Goal: Information Seeking & Learning: Compare options

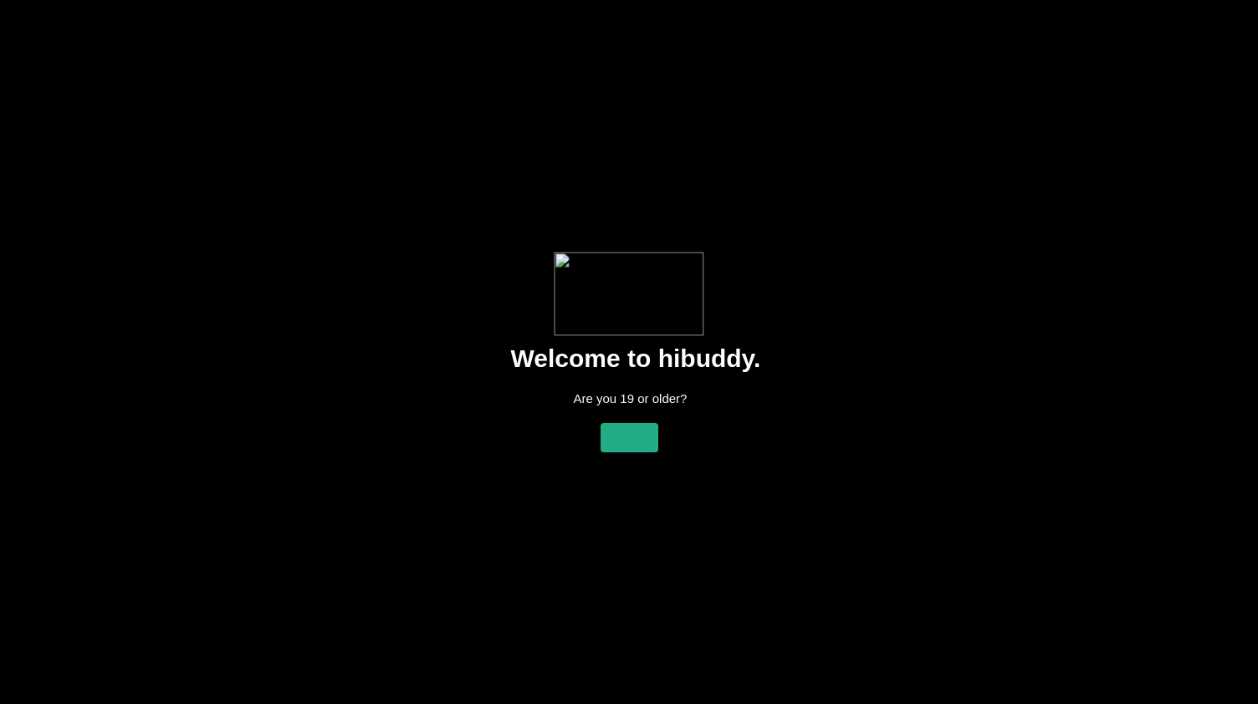
click at [639, 420] on flt-glass-pane at bounding box center [629, 352] width 1258 height 704
click at [629, 445] on flt-glass-pane at bounding box center [629, 352] width 1258 height 704
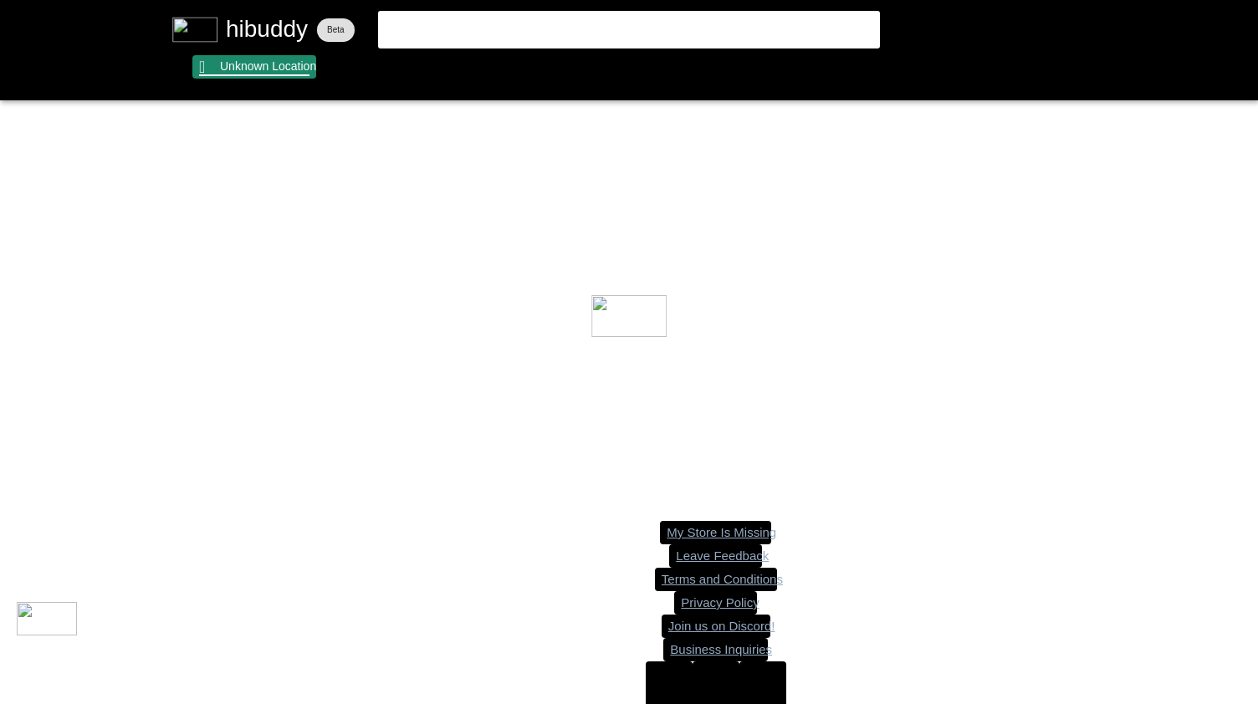
click at [254, 68] on flt-glass-pane at bounding box center [629, 352] width 1258 height 704
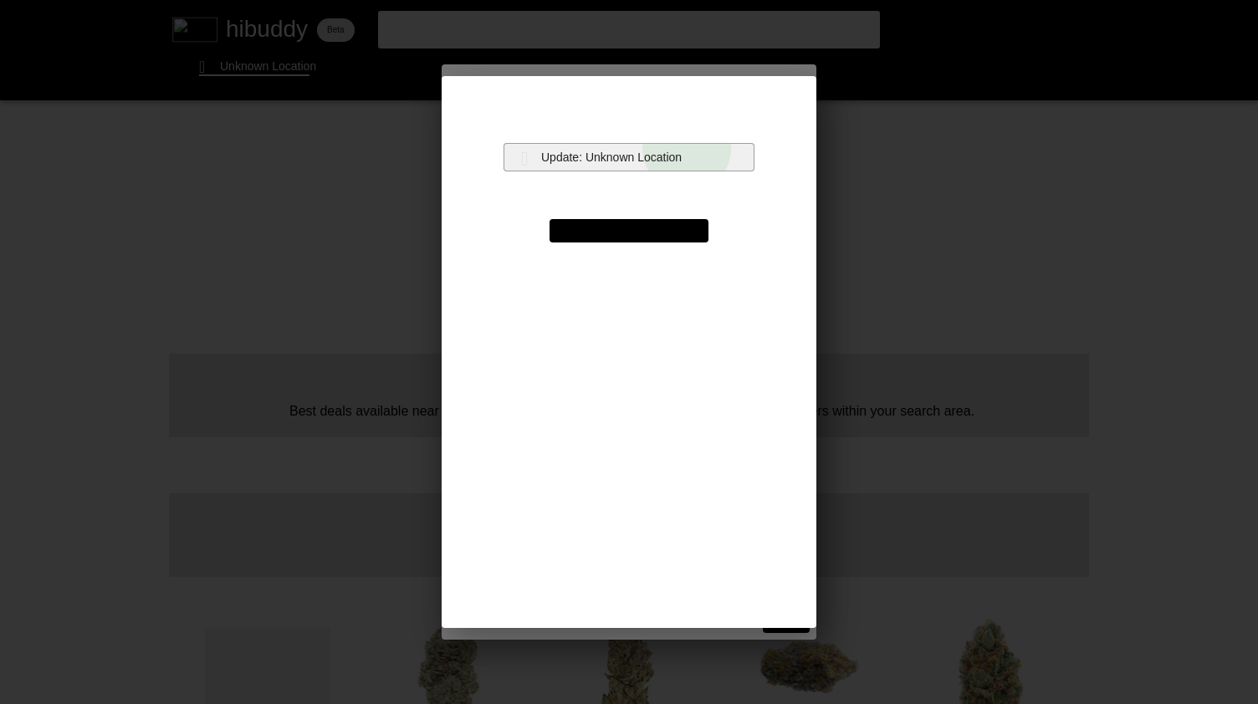
click at [691, 148] on flt-glass-pane at bounding box center [629, 352] width 1258 height 704
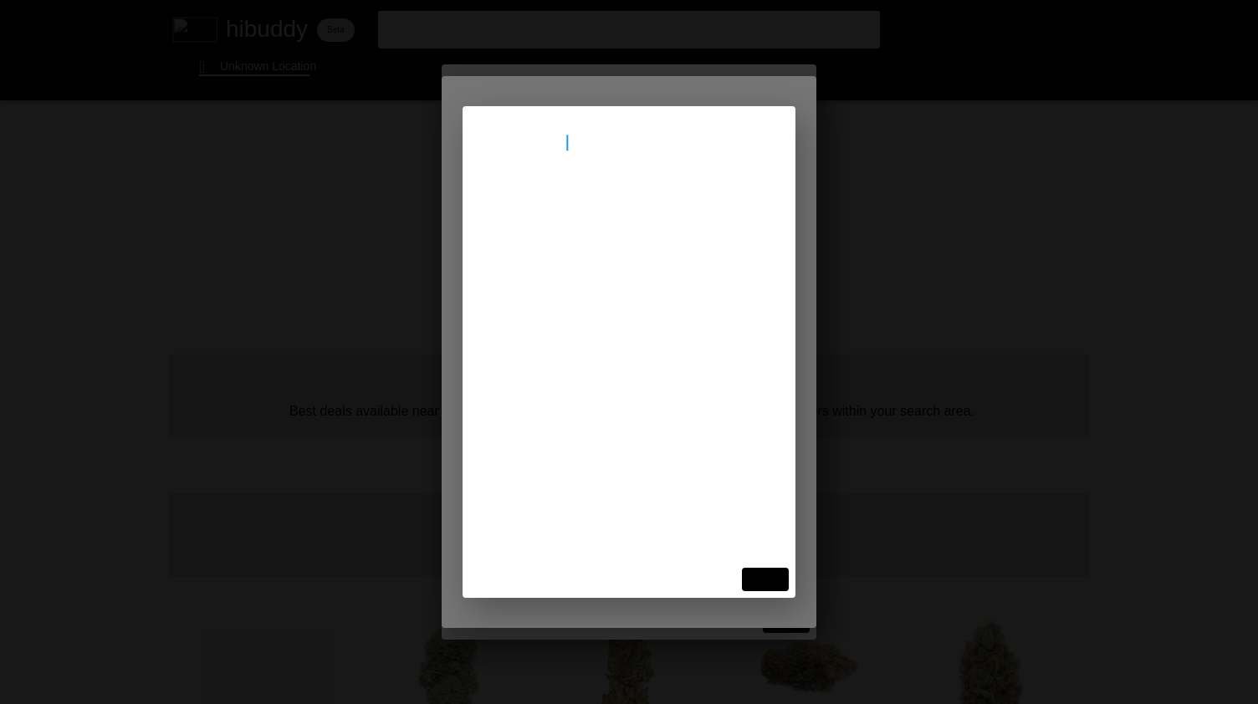
type input "[STREET_ADDRESS]"
click at [622, 208] on flt-glass-pane at bounding box center [629, 352] width 1258 height 704
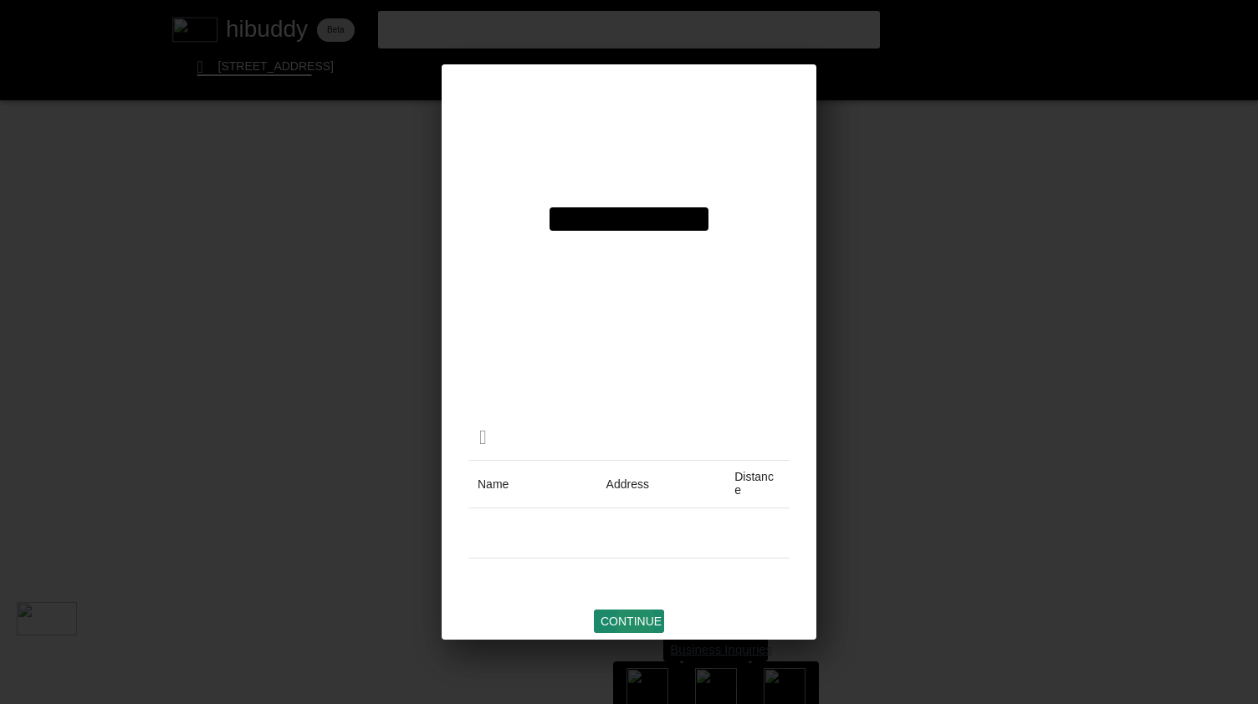
click at [637, 622] on flt-glass-pane at bounding box center [629, 352] width 1258 height 704
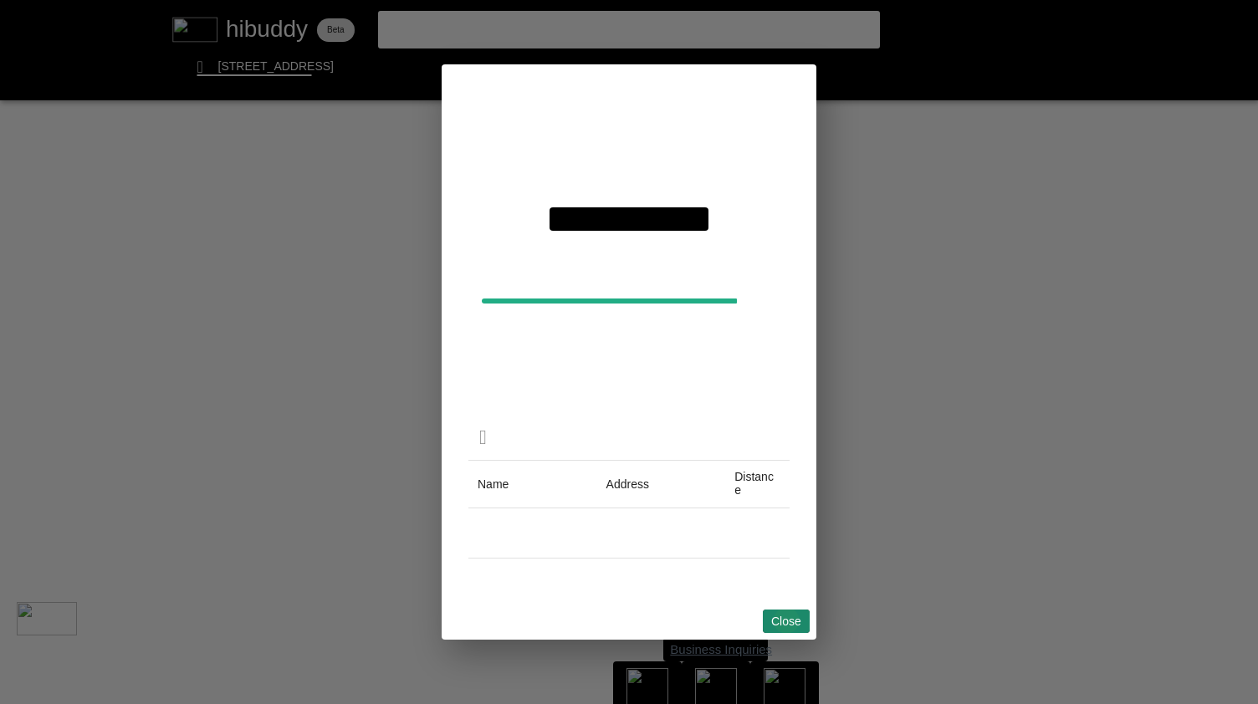
click at [786, 620] on flt-glass-pane at bounding box center [629, 352] width 1258 height 704
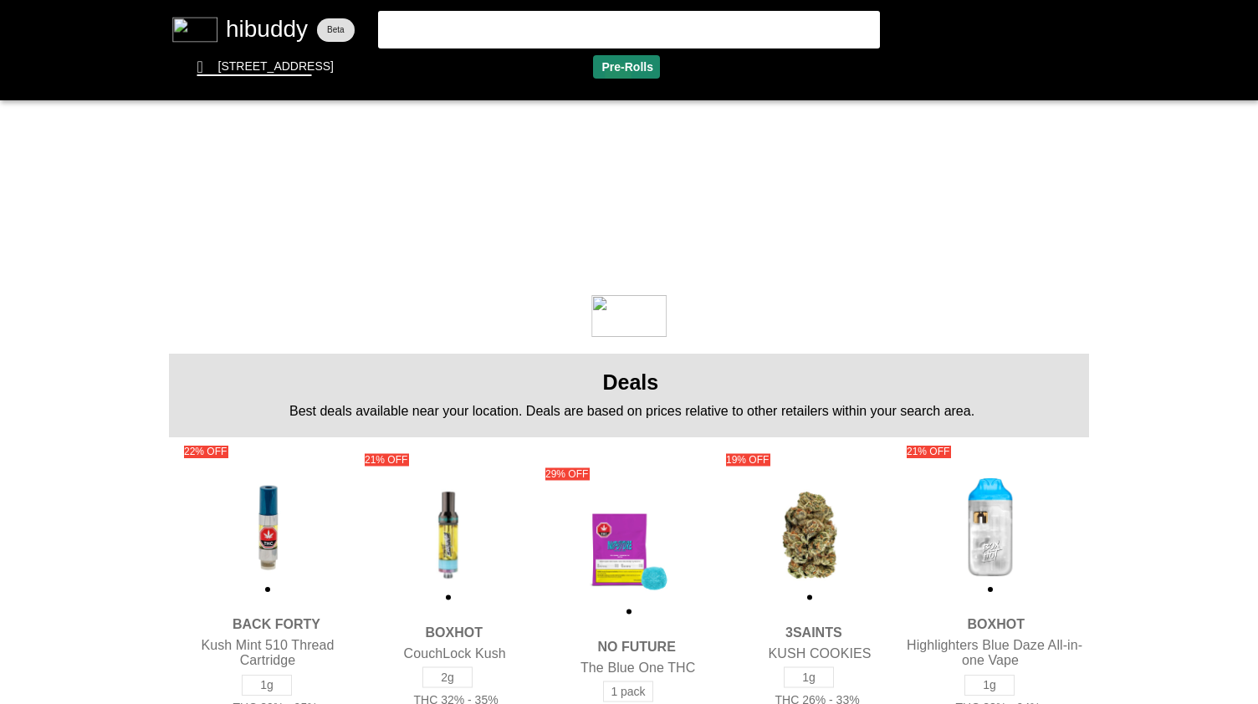
click at [617, 77] on flt-glass-pane at bounding box center [629, 352] width 1258 height 704
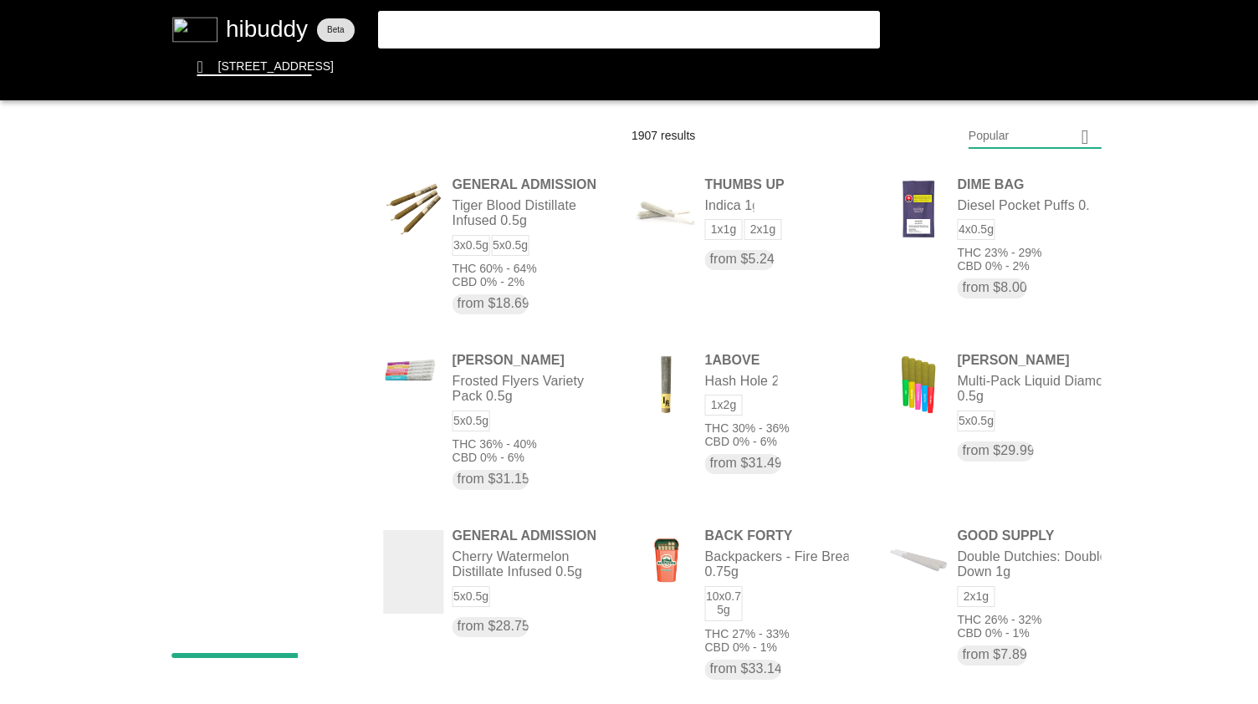
click at [1071, 127] on flt-glass-pane at bounding box center [629, 352] width 1258 height 704
click at [1041, 189] on flt-glass-pane at bounding box center [629, 352] width 1258 height 704
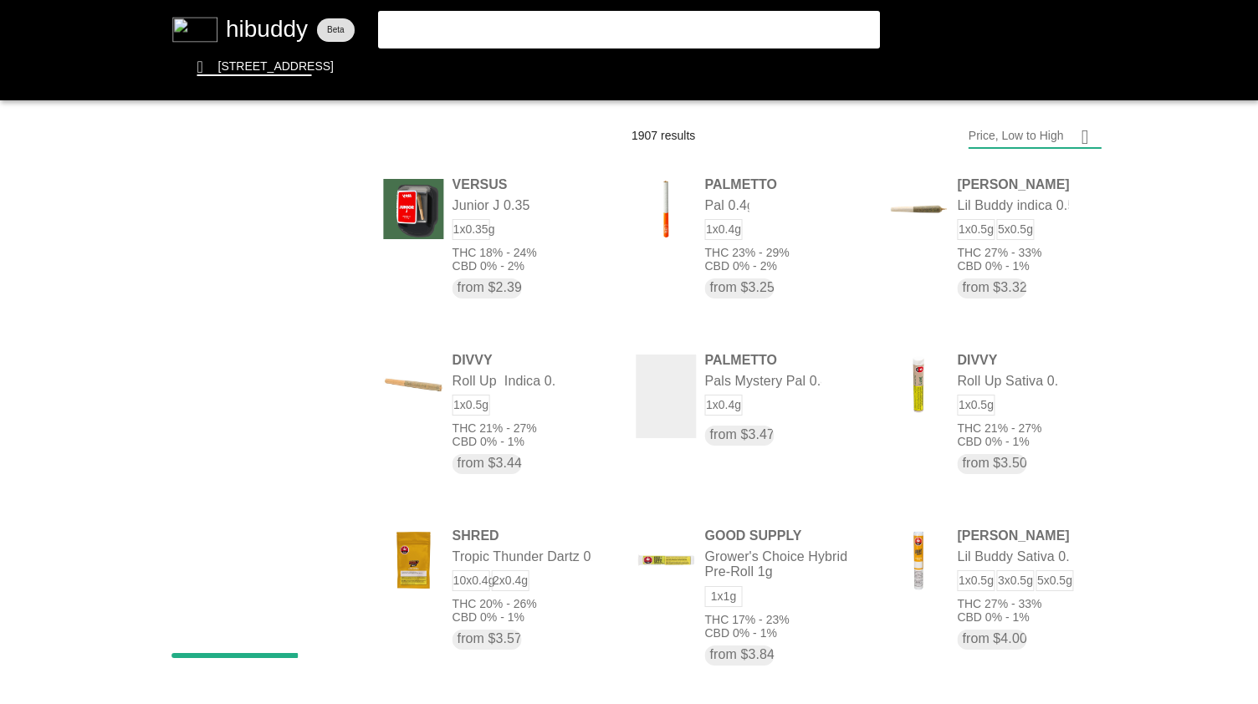
click at [1019, 127] on flt-glass-pane at bounding box center [629, 352] width 1258 height 704
click at [1041, 586] on flt-glass-pane at bounding box center [629, 352] width 1258 height 704
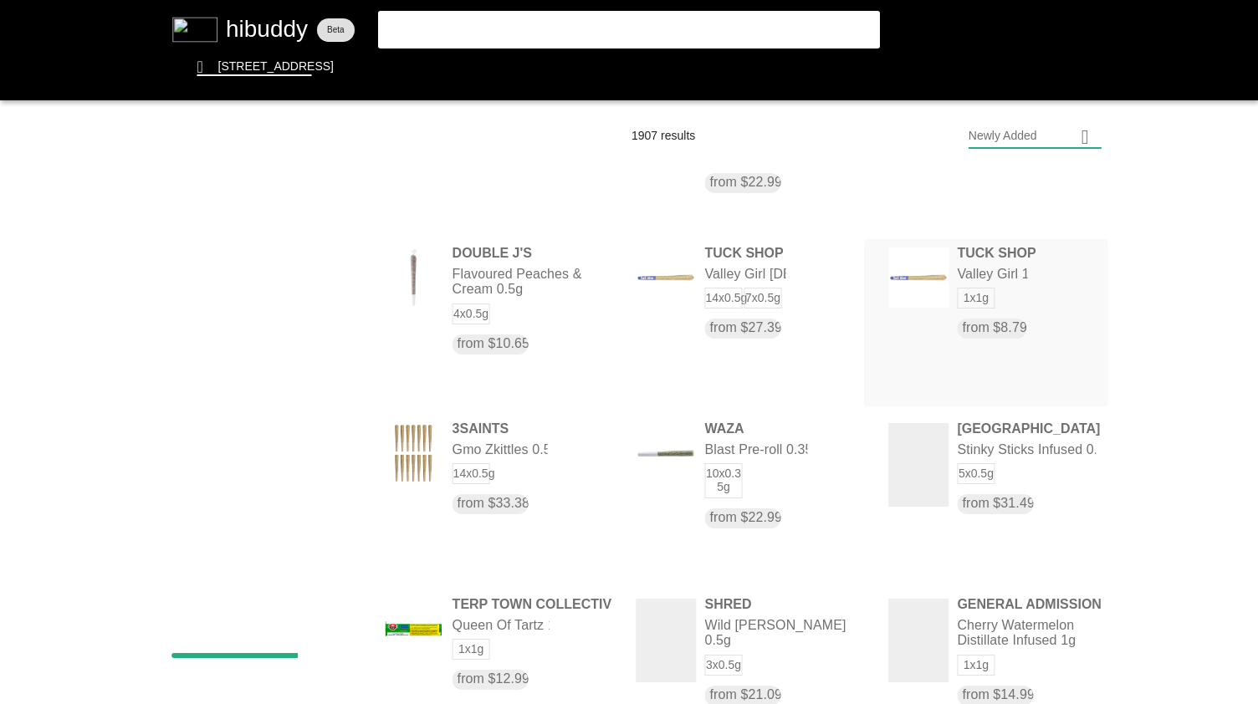
click at [936, 355] on flt-glass-pane at bounding box center [629, 352] width 1258 height 704
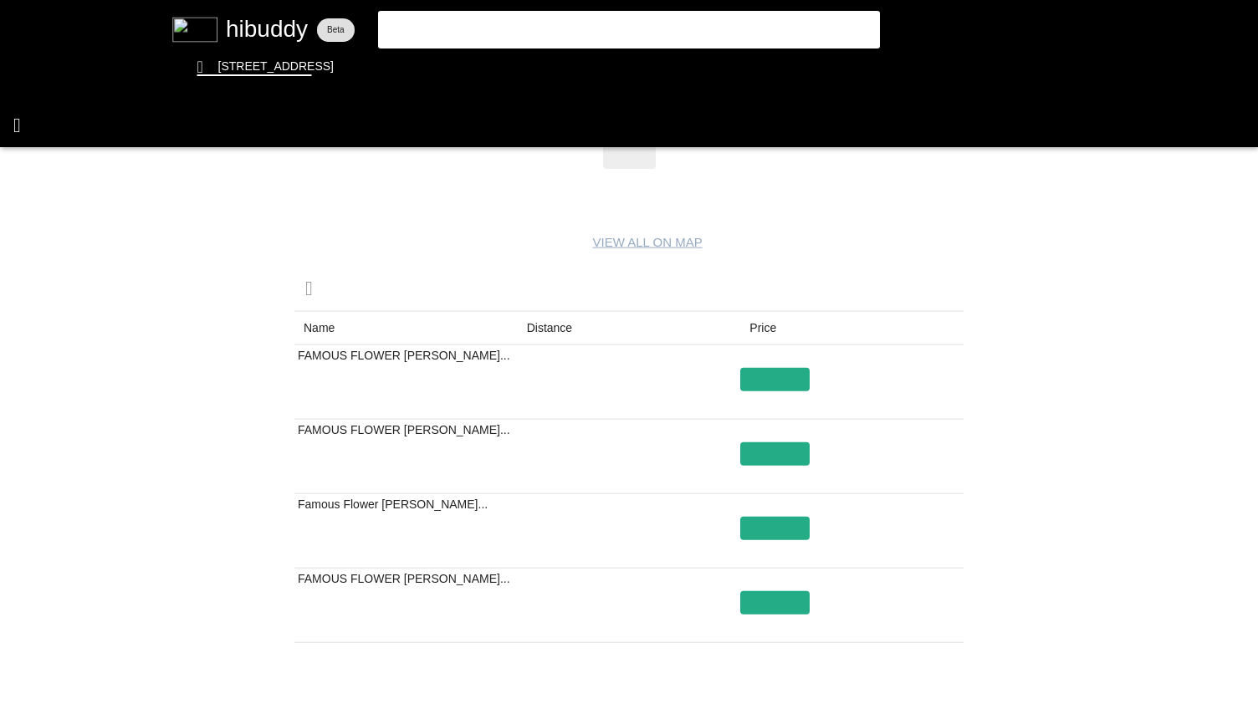
click at [15, 123] on flt-glass-pane at bounding box center [629, 352] width 1258 height 704
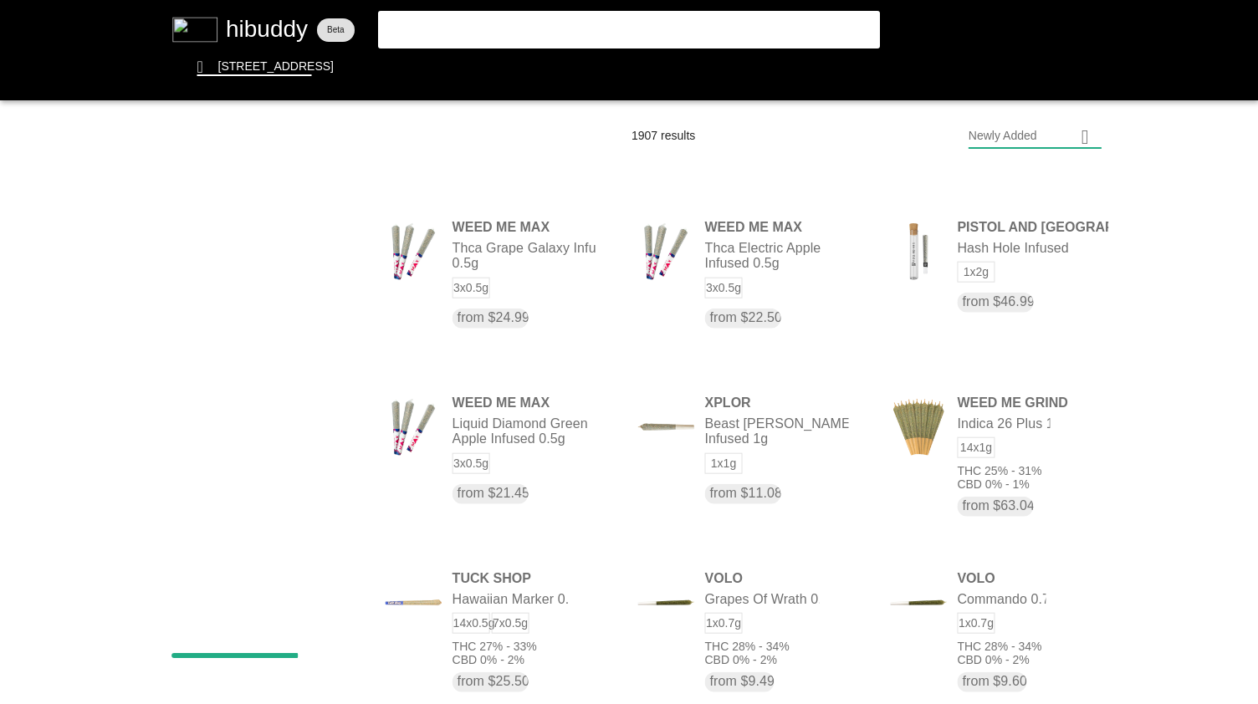
click at [606, 28] on flt-glass-pane at bounding box center [629, 352] width 1258 height 704
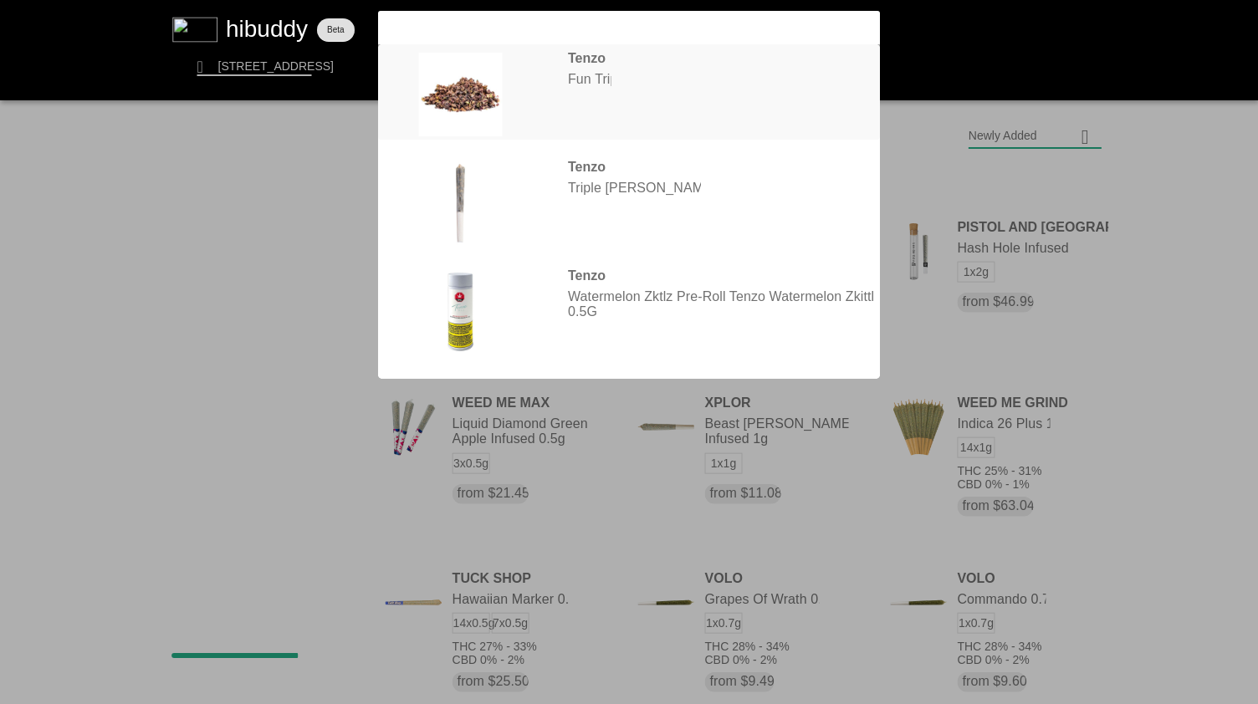
type input "tenzo fun"
click at [587, 96] on flt-glass-pane at bounding box center [629, 352] width 1258 height 704
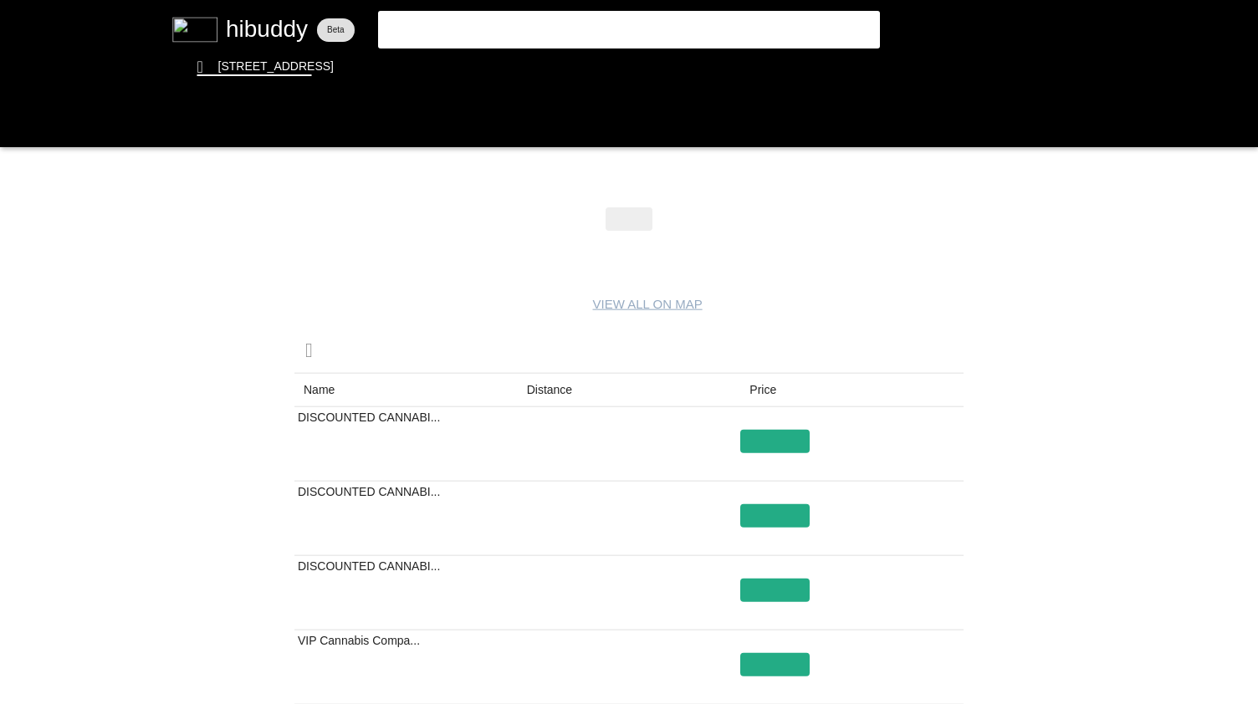
click at [542, 391] on flt-glass-pane at bounding box center [629, 352] width 1258 height 704
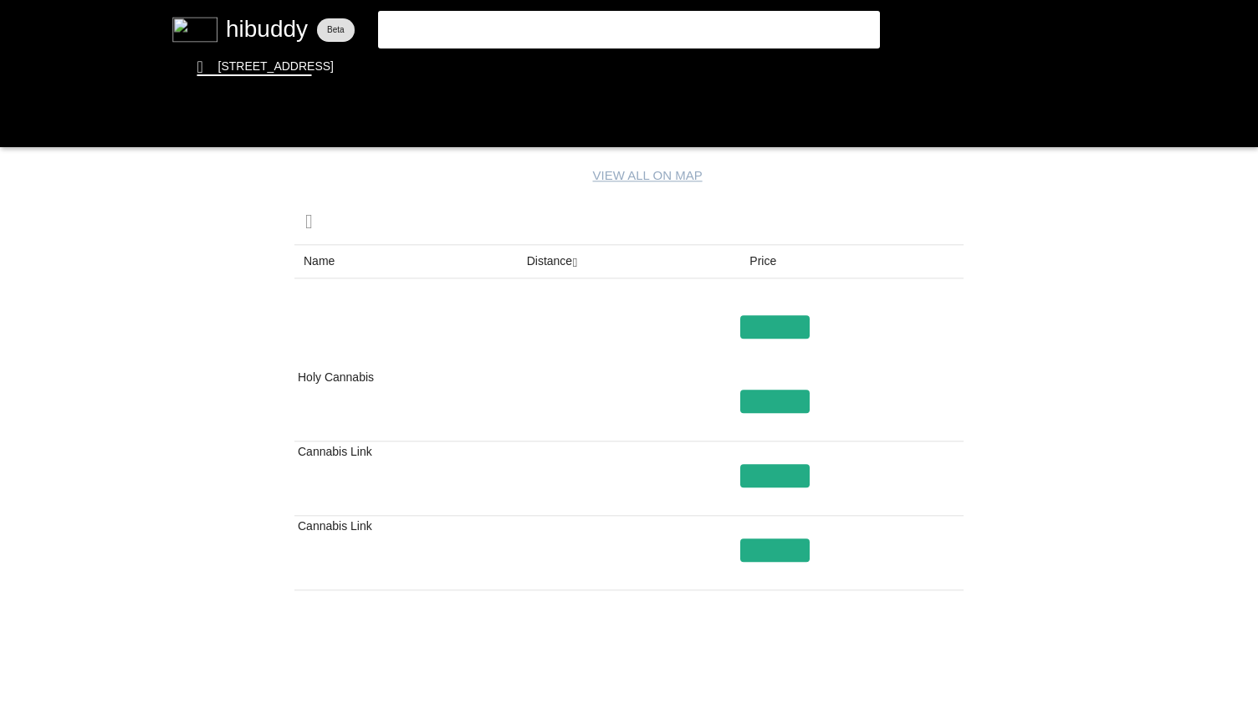
click at [759, 260] on flt-glass-pane at bounding box center [629, 352] width 1258 height 704
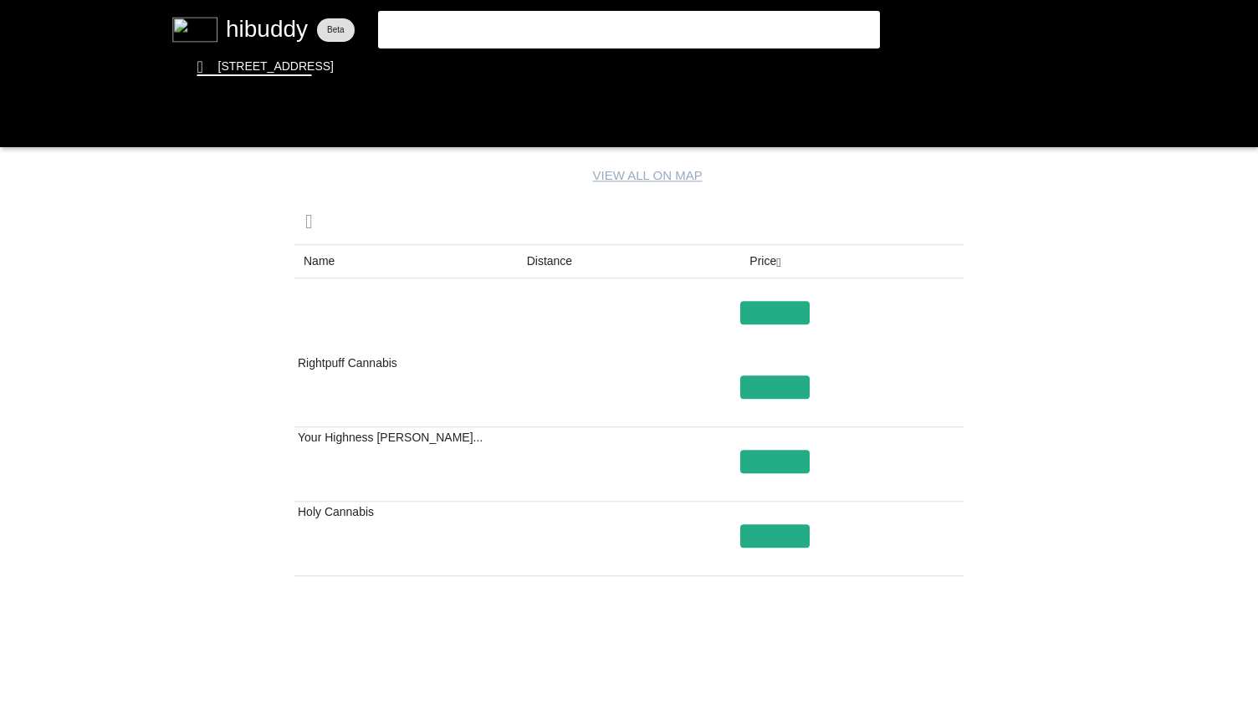
click at [759, 260] on flt-glass-pane at bounding box center [629, 352] width 1258 height 704
click at [559, 257] on flt-glass-pane at bounding box center [629, 352] width 1258 height 704
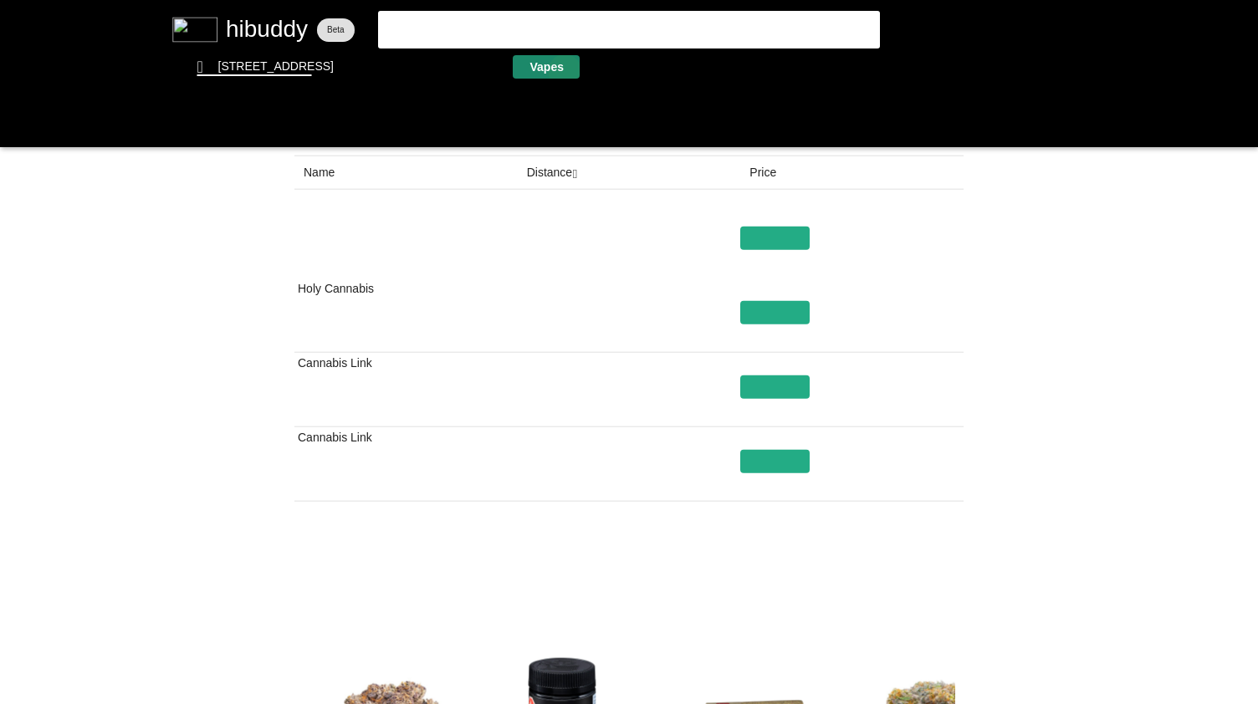
click at [570, 72] on flt-glass-pane at bounding box center [629, 352] width 1258 height 704
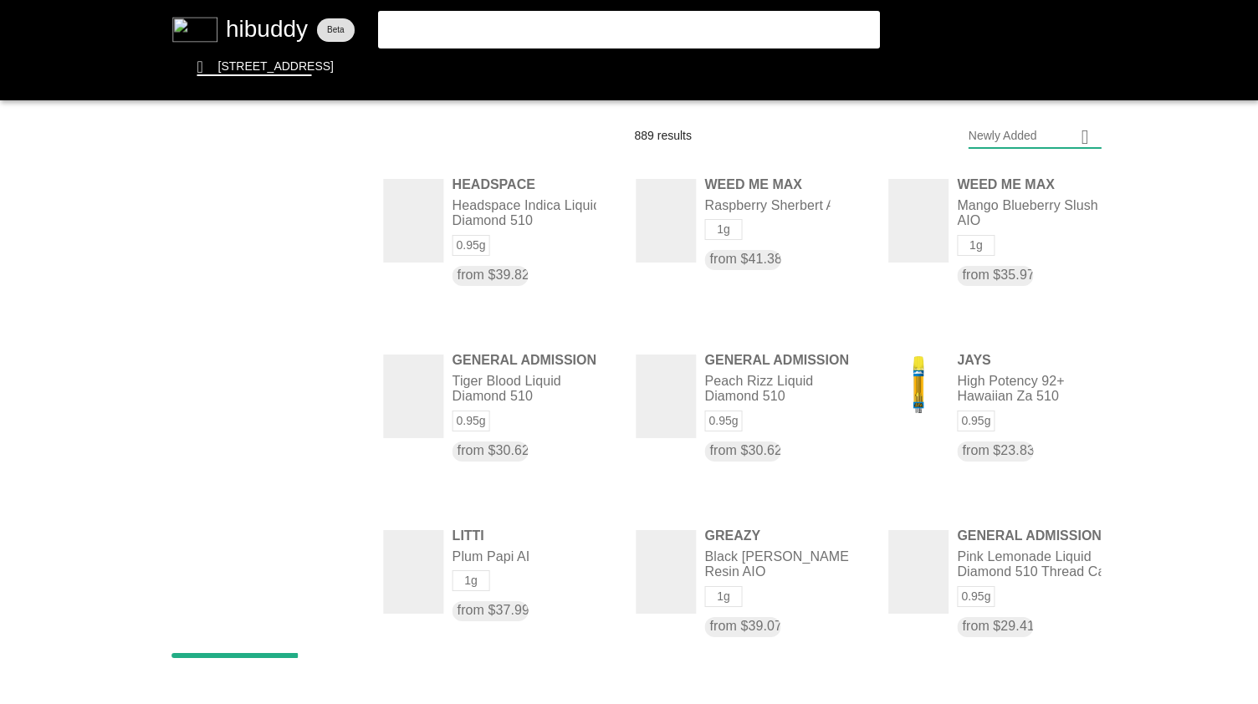
click at [969, 143] on flt-glass-pane at bounding box center [629, 352] width 1258 height 704
click at [1022, 190] on flt-glass-pane at bounding box center [629, 352] width 1258 height 704
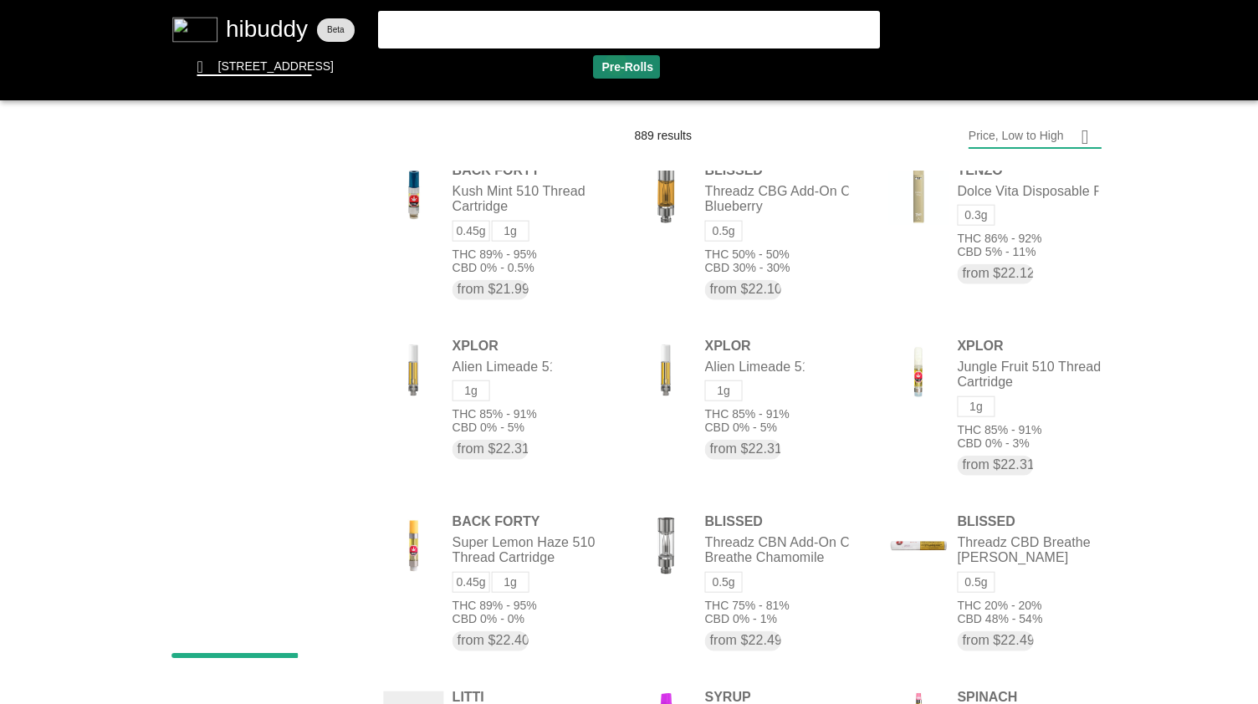
click at [616, 64] on flt-glass-pane at bounding box center [629, 352] width 1258 height 704
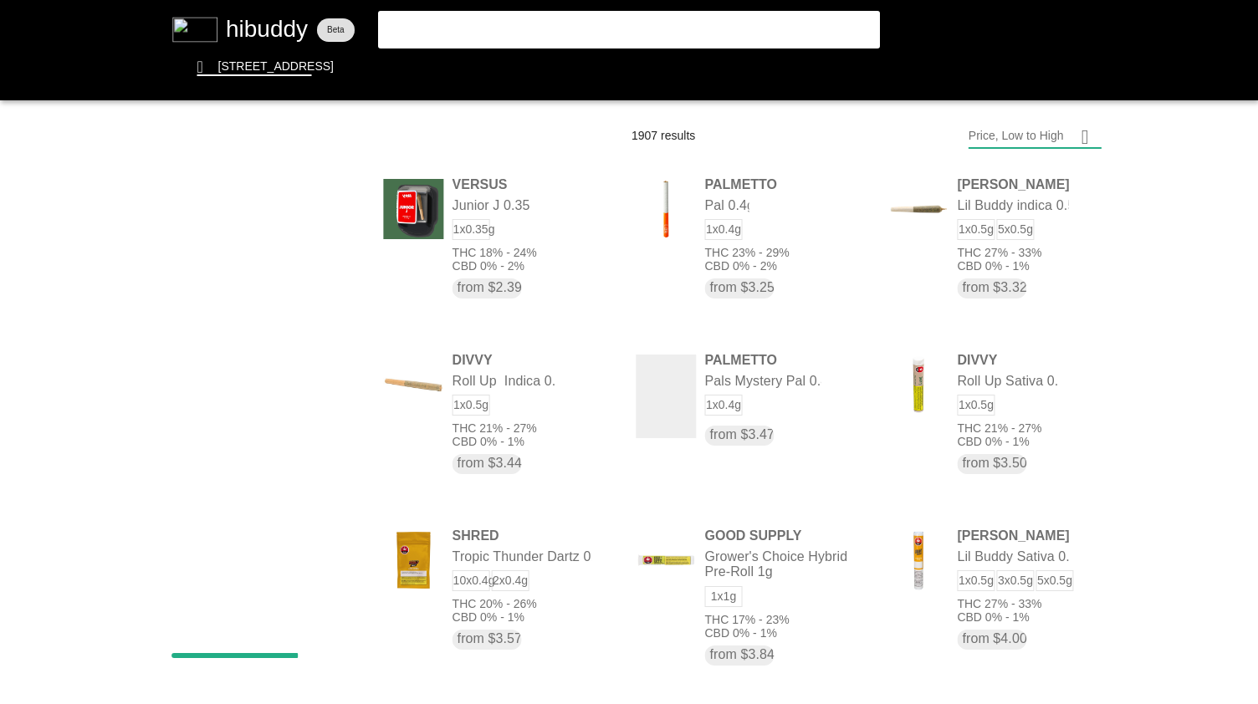
click at [1000, 146] on flt-glass-pane at bounding box center [629, 352] width 1258 height 704
click at [1004, 186] on flt-glass-pane at bounding box center [629, 352] width 1258 height 704
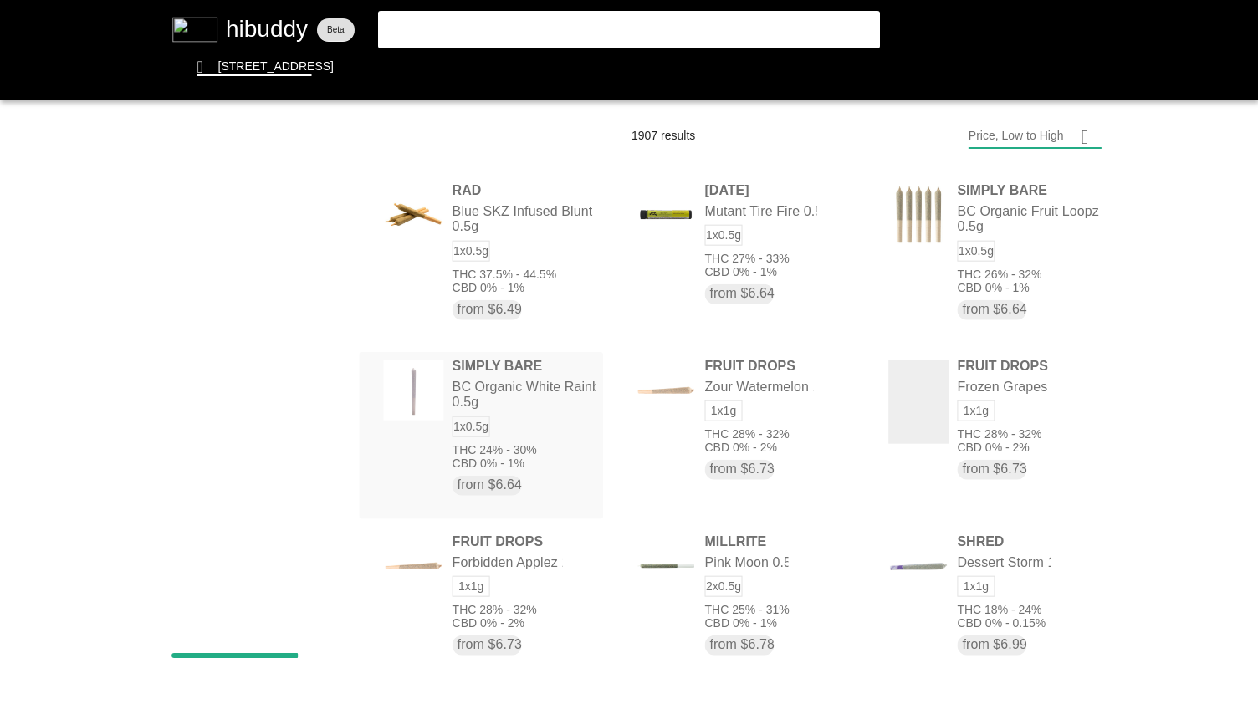
click at [523, 444] on flt-glass-pane at bounding box center [629, 352] width 1258 height 704
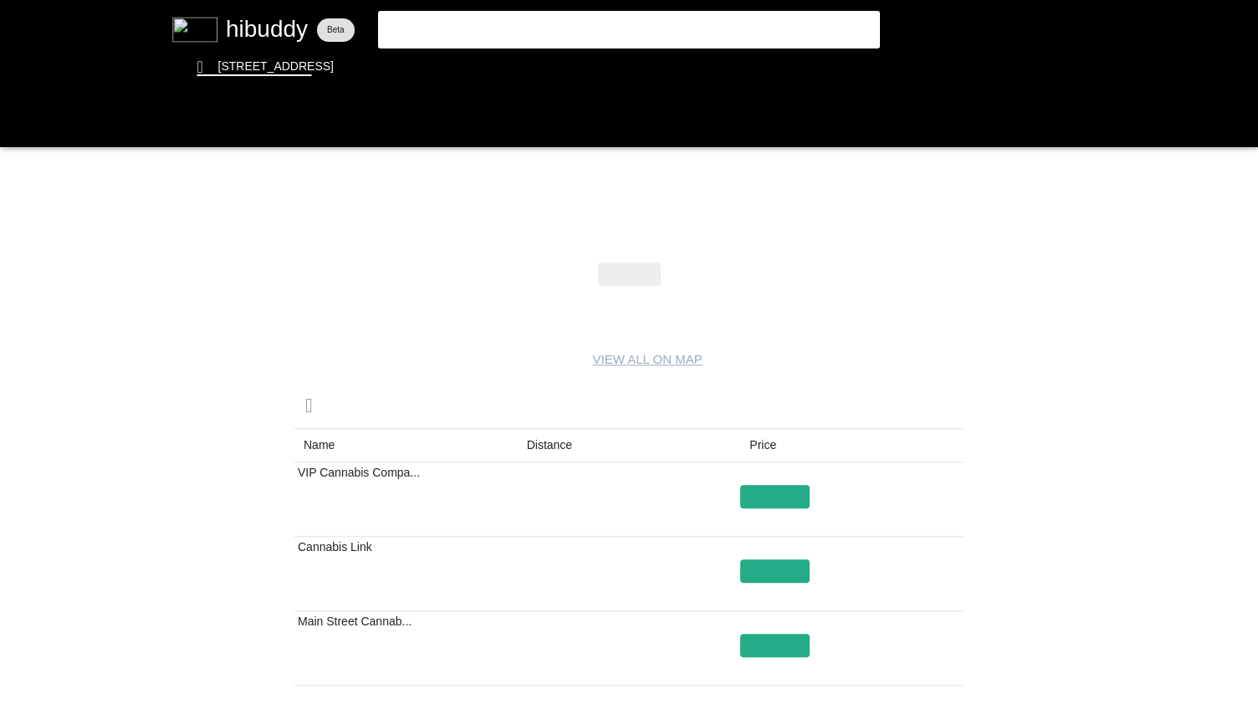
click at [534, 449] on flt-glass-pane at bounding box center [629, 352] width 1258 height 704
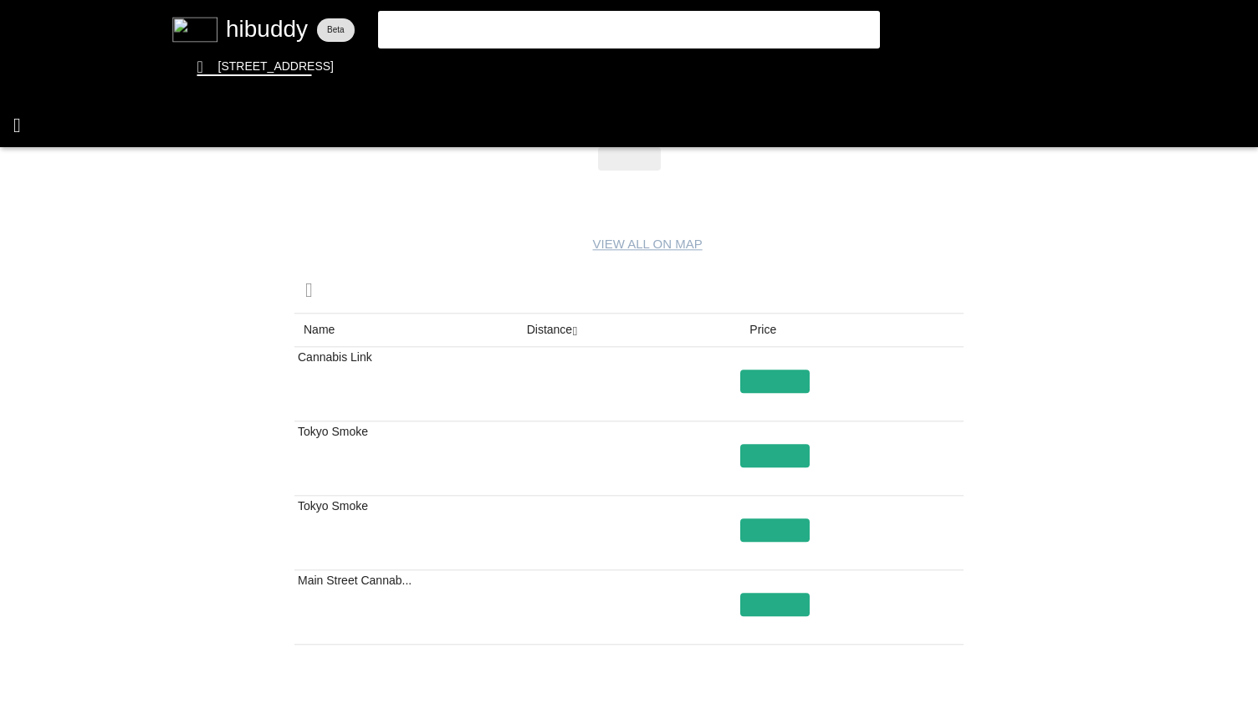
click at [16, 121] on flt-glass-pane at bounding box center [629, 352] width 1258 height 704
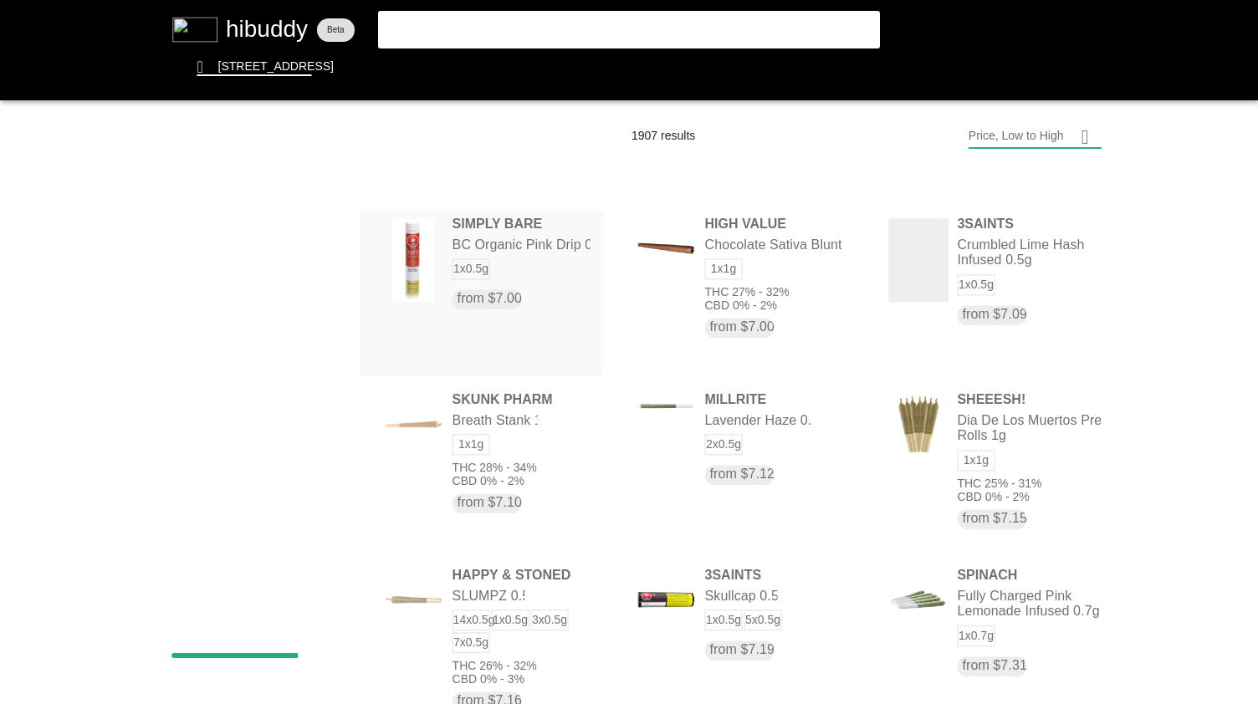
click at [517, 266] on flt-glass-pane at bounding box center [629, 352] width 1258 height 704
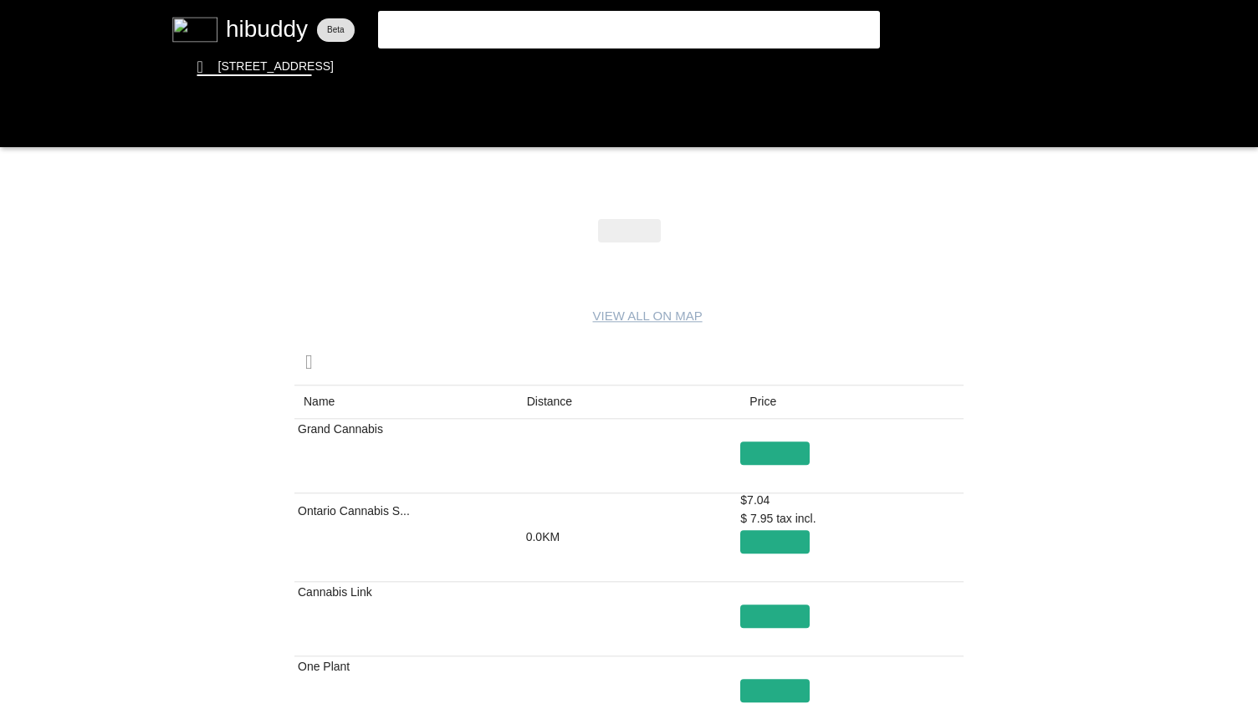
click at [550, 397] on flt-glass-pane at bounding box center [629, 352] width 1258 height 704
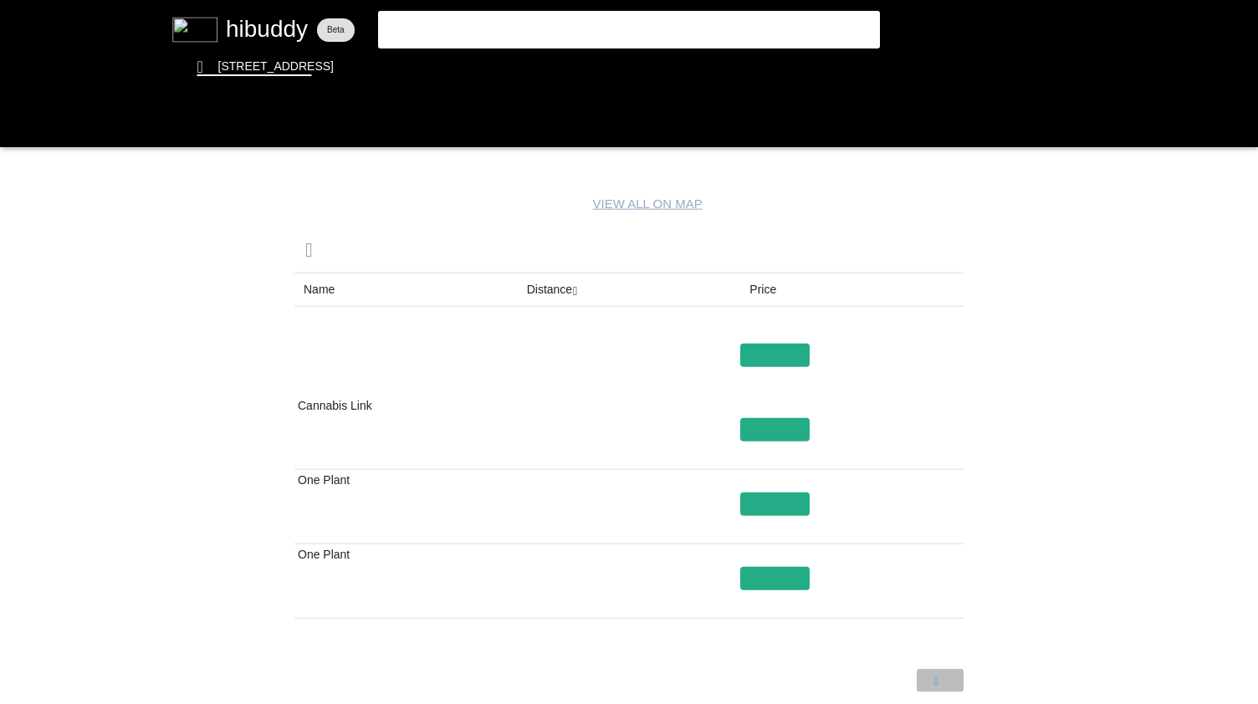
click at [930, 678] on flt-glass-pane at bounding box center [629, 352] width 1258 height 704
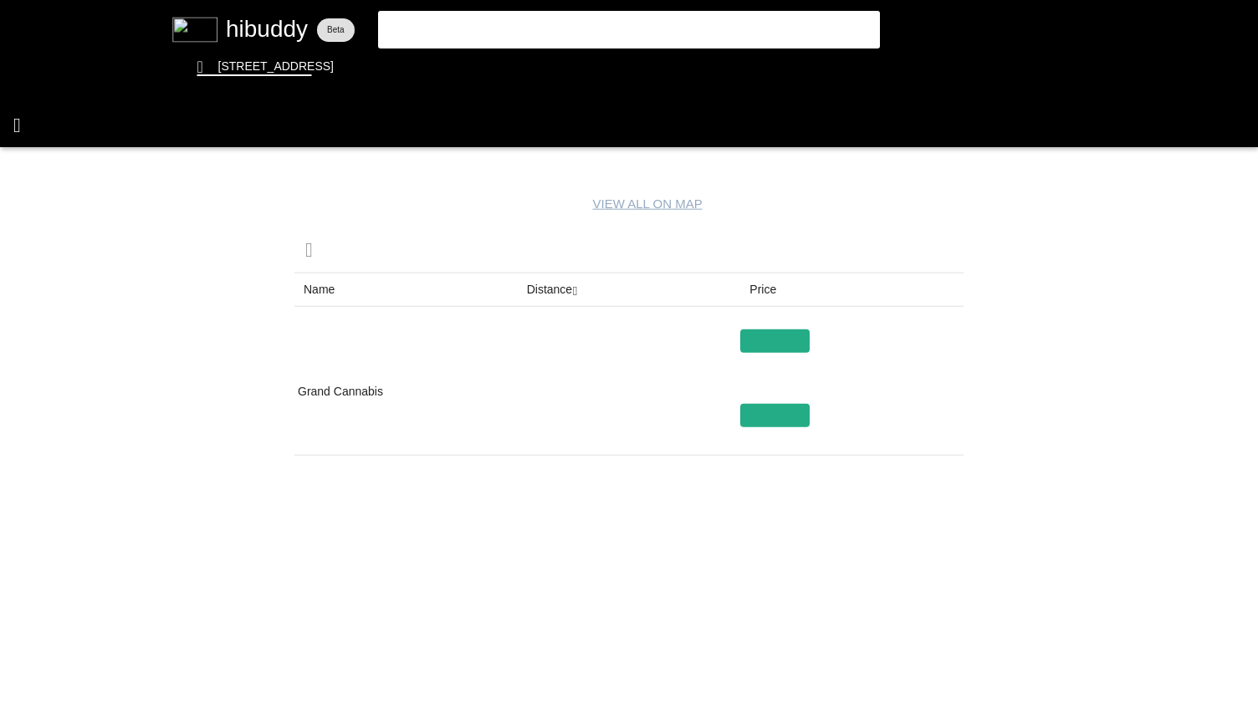
click at [33, 113] on flt-glass-pane at bounding box center [629, 352] width 1258 height 704
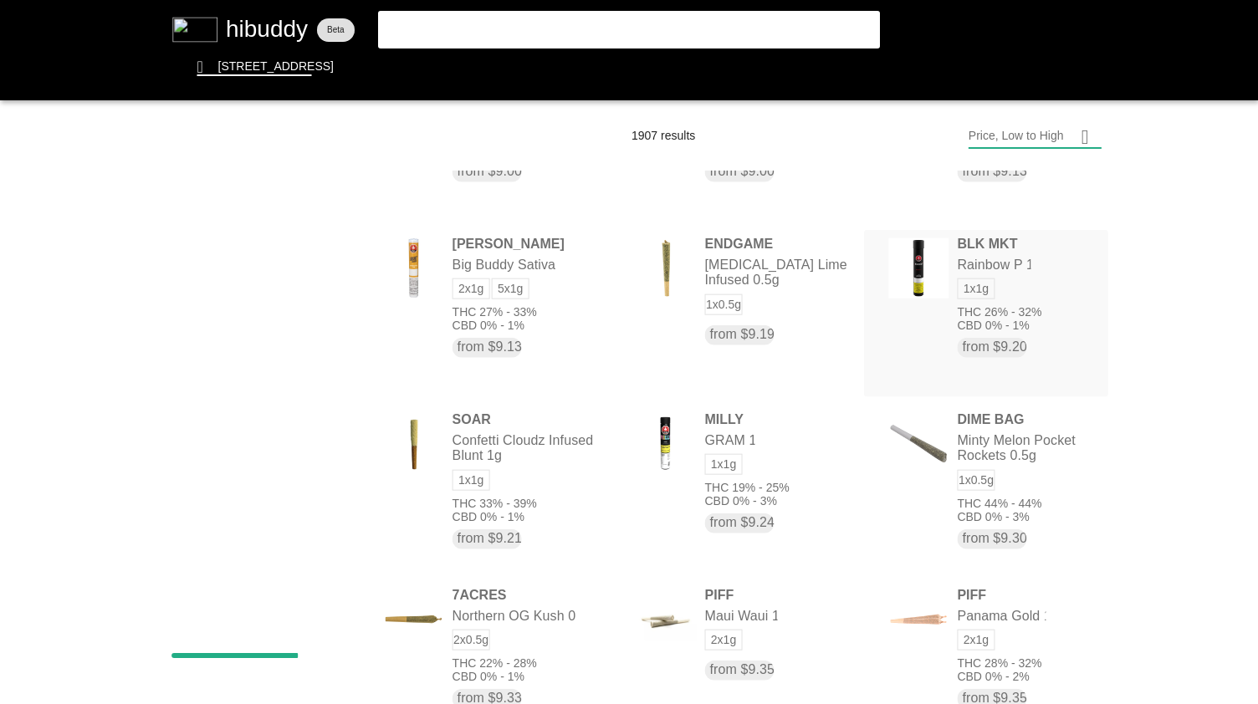
click at [913, 268] on flt-glass-pane at bounding box center [629, 352] width 1258 height 704
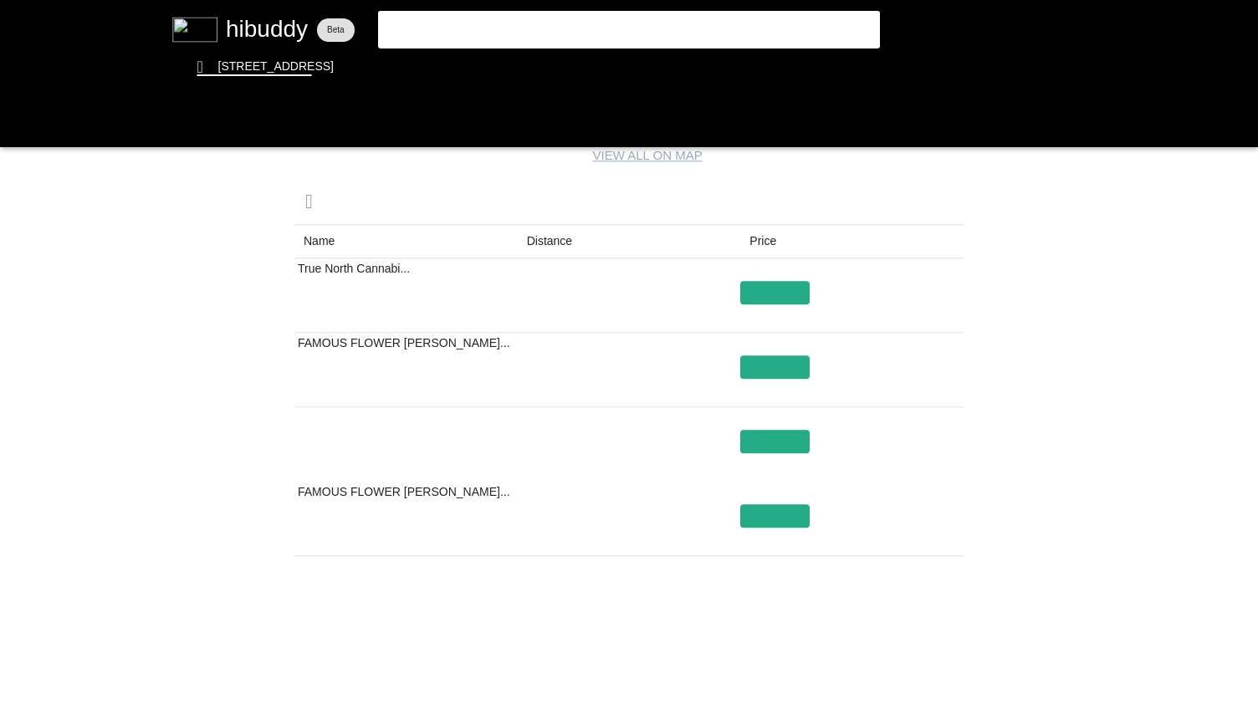
click at [540, 245] on flt-glass-pane at bounding box center [629, 352] width 1258 height 704
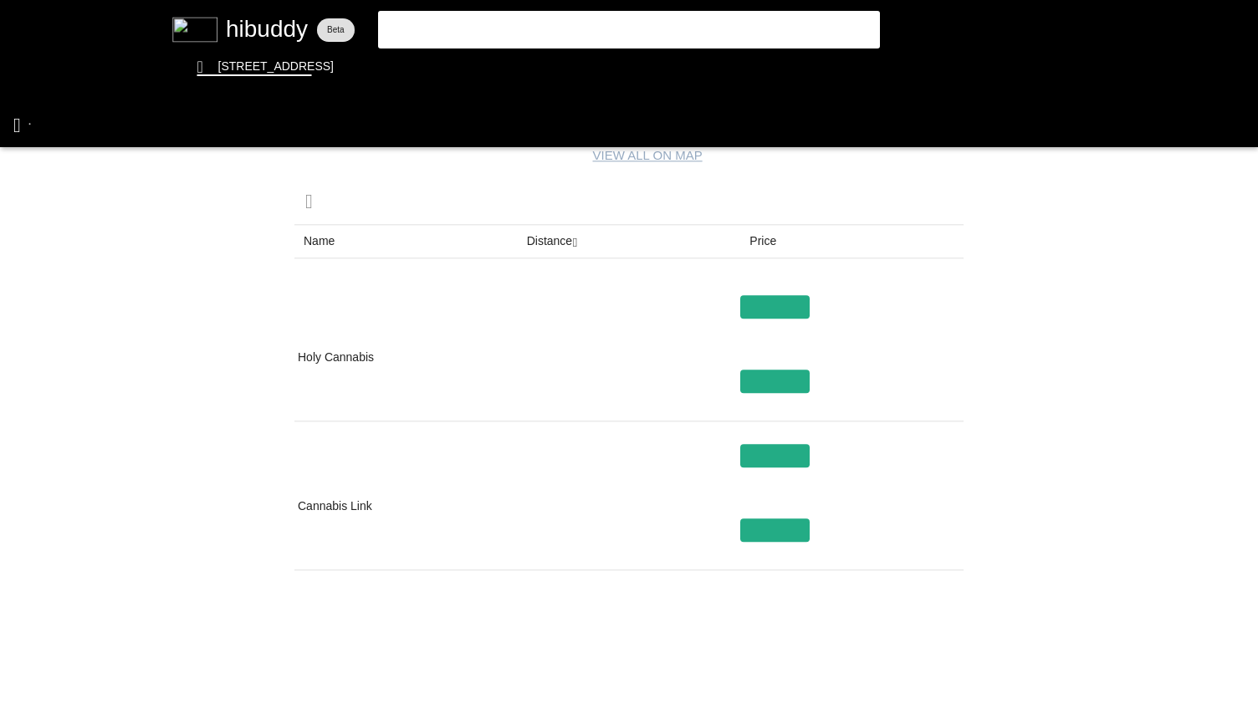
click at [30, 124] on flt-glass-pane at bounding box center [629, 352] width 1258 height 704
